Goal: Information Seeking & Learning: Learn about a topic

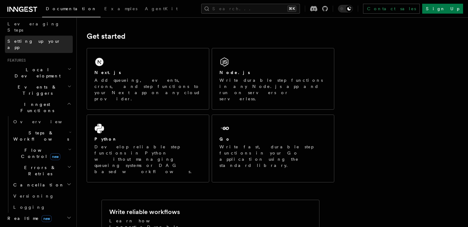
scroll to position [124, 0]
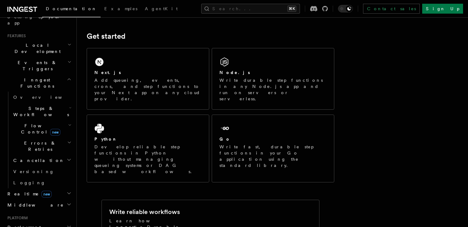
click at [35, 105] on span "Steps & Workflows" at bounding box center [40, 111] width 58 height 12
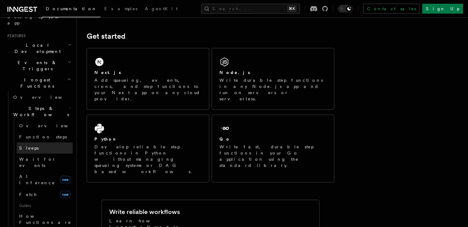
click at [35, 142] on link "Sleeps" at bounding box center [45, 147] width 56 height 11
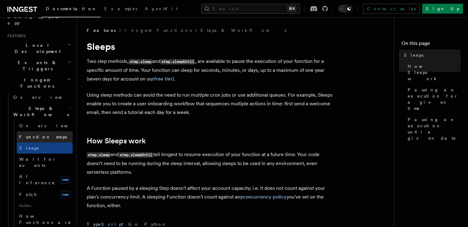
click at [38, 134] on span "Function steps" at bounding box center [43, 136] width 48 height 5
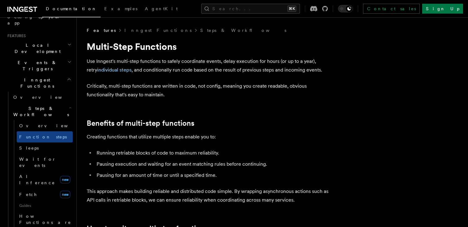
click at [51, 103] on h2 "Steps & Workflows" at bounding box center [42, 111] width 62 height 17
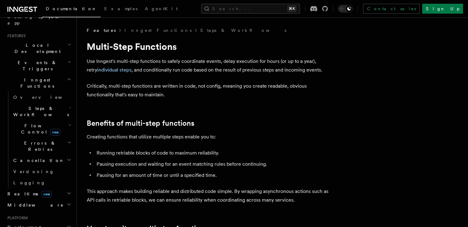
click at [51, 103] on h2 "Steps & Workflows" at bounding box center [42, 111] width 62 height 17
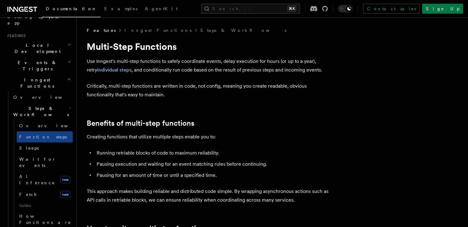
click at [58, 103] on h2 "Steps & Workflows" at bounding box center [42, 111] width 62 height 17
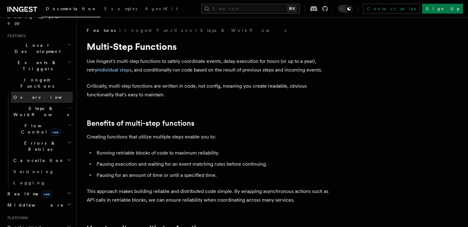
click at [58, 92] on link "Overview" at bounding box center [42, 97] width 62 height 11
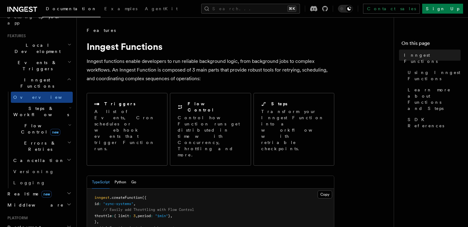
click at [55, 103] on h2 "Steps & Workflows" at bounding box center [42, 111] width 62 height 17
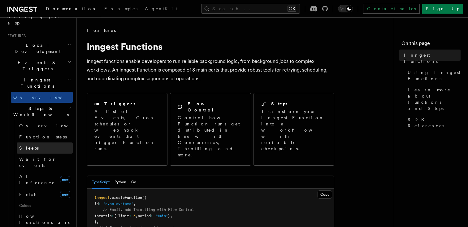
click at [56, 142] on link "Sleeps" at bounding box center [45, 147] width 56 height 11
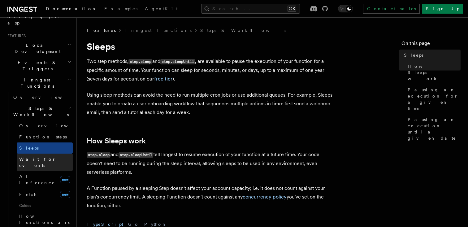
click at [48, 157] on span "Wait for events" at bounding box center [37, 162] width 37 height 11
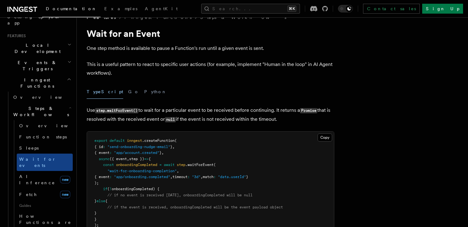
scroll to position [20, 0]
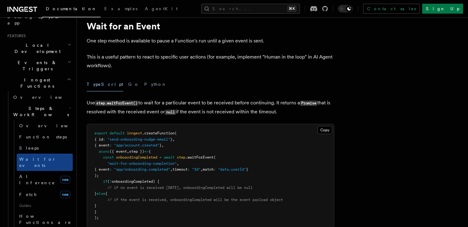
click at [112, 85] on div "TypeScript Go Python" at bounding box center [211, 84] width 248 height 14
click at [128, 84] on button "Go" at bounding box center [133, 84] width 11 height 14
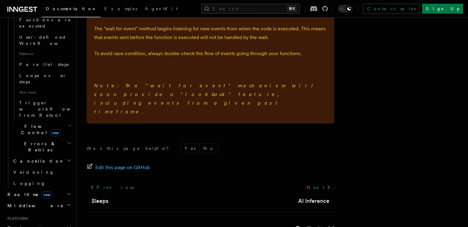
scroll to position [334, 0]
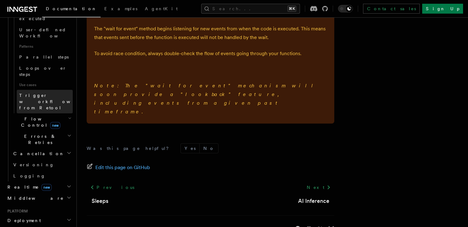
click at [65, 90] on link "Trigger workflows from Retool" at bounding box center [45, 102] width 56 height 24
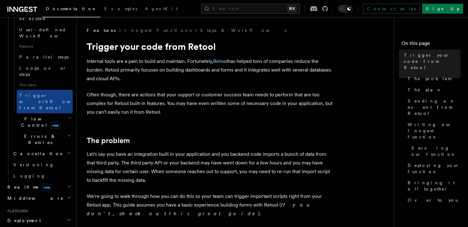
click at [63, 113] on h2 "Flow Control new" at bounding box center [42, 121] width 62 height 17
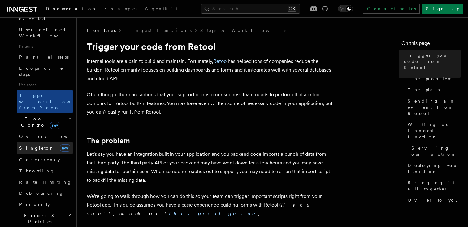
click at [42, 142] on link "[PERSON_NAME] new" at bounding box center [45, 148] width 56 height 12
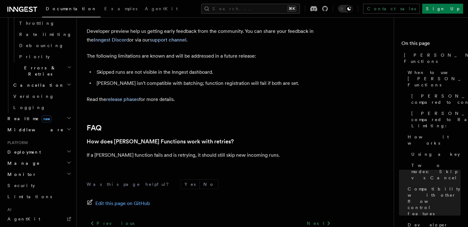
scroll to position [283, 0]
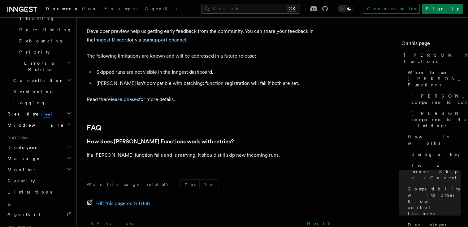
click at [70, 153] on h2 "Manage" at bounding box center [39, 158] width 68 height 11
click at [68, 155] on icon "button" at bounding box center [69, 157] width 5 height 5
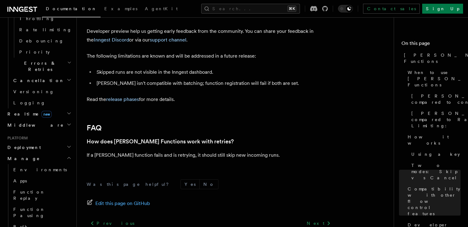
click at [68, 155] on icon "button" at bounding box center [69, 157] width 5 height 5
click at [68, 153] on h2 "Manage" at bounding box center [39, 158] width 68 height 11
click at [71, 144] on icon "button" at bounding box center [69, 146] width 5 height 5
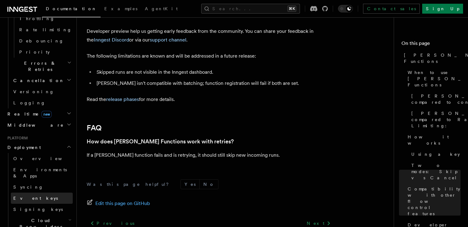
click at [38, 192] on link "Event keys" at bounding box center [42, 197] width 62 height 11
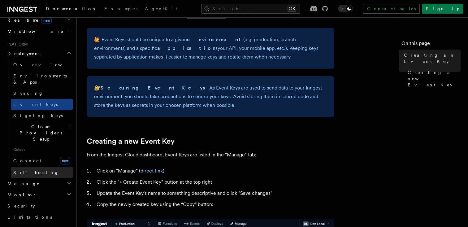
scroll to position [320, 0]
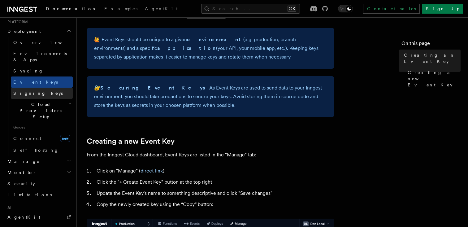
click at [45, 88] on link "Signing keys" at bounding box center [42, 93] width 62 height 11
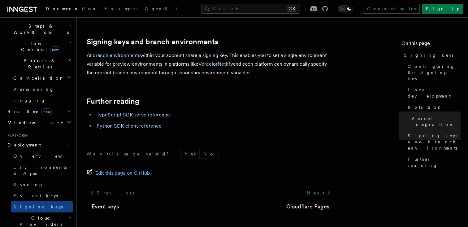
scroll to position [223, 0]
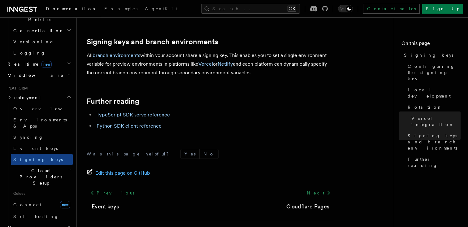
scroll to position [256, 0]
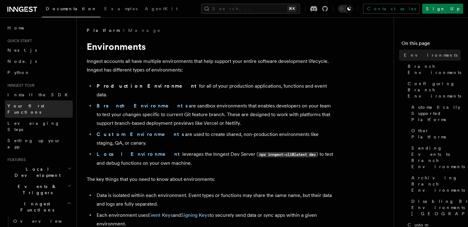
click at [42, 104] on span "Your first Functions" at bounding box center [25, 108] width 37 height 11
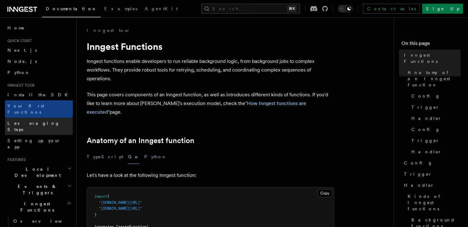
click at [39, 121] on span "Leveraging Steps" at bounding box center [33, 126] width 52 height 11
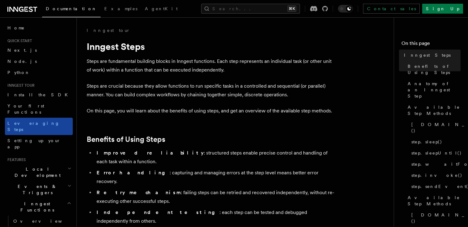
click at [37, 122] on link "Leveraging Steps" at bounding box center [39, 126] width 68 height 17
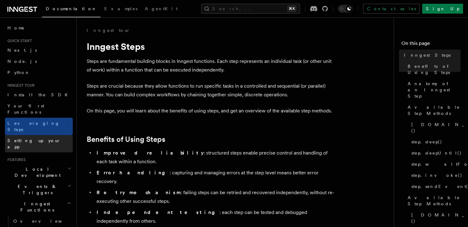
click at [39, 135] on link "Setting up your app" at bounding box center [39, 143] width 68 height 17
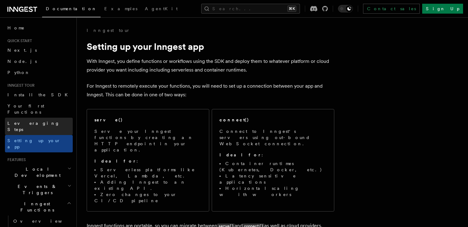
click at [51, 118] on link "Leveraging Steps" at bounding box center [39, 126] width 68 height 17
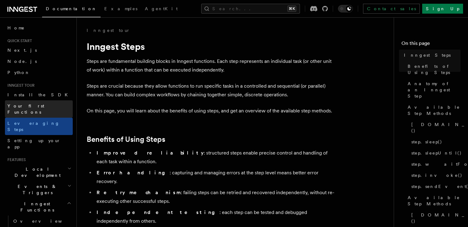
click at [55, 107] on link "Your first Functions" at bounding box center [39, 108] width 68 height 17
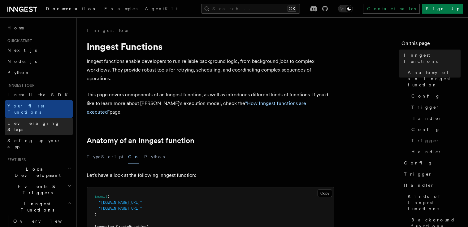
click at [53, 118] on link "Leveraging Steps" at bounding box center [39, 126] width 68 height 17
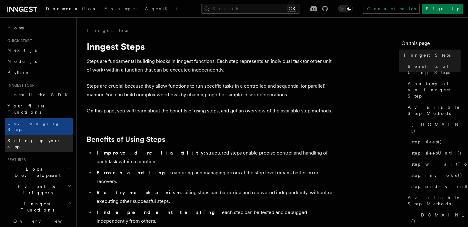
click at [52, 135] on link "Setting up your app" at bounding box center [39, 143] width 68 height 17
